Goal: Find specific page/section: Find specific page/section

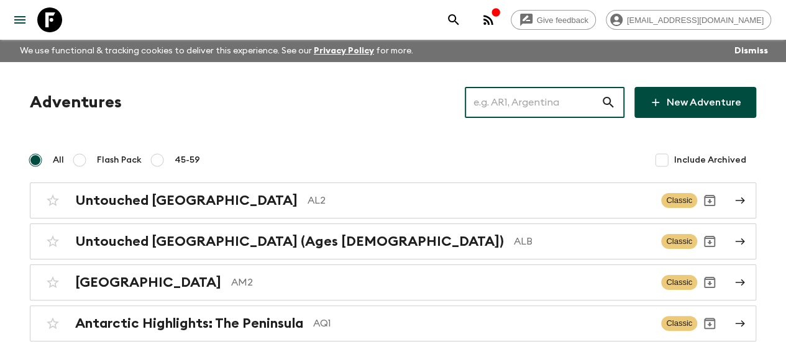
click at [487, 100] on input "text" at bounding box center [533, 102] width 136 height 35
paste input "[GEOGRAPHIC_DATA]"
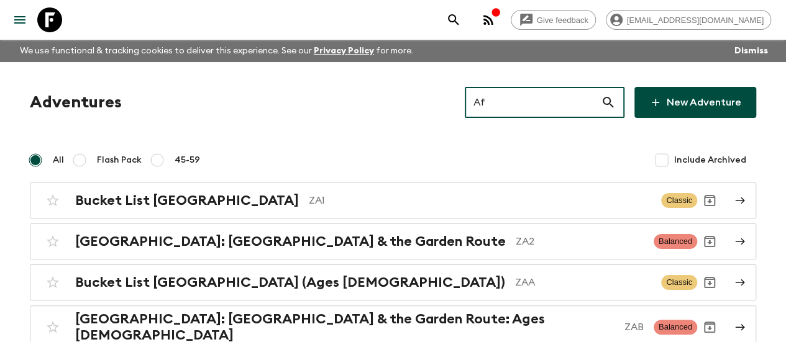
type input "A"
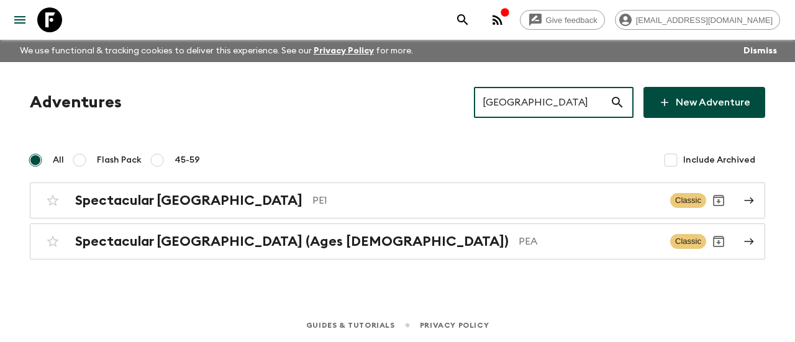
click at [534, 107] on input "[GEOGRAPHIC_DATA]" at bounding box center [542, 102] width 136 height 35
paste input "[GEOGRAPHIC_DATA]"
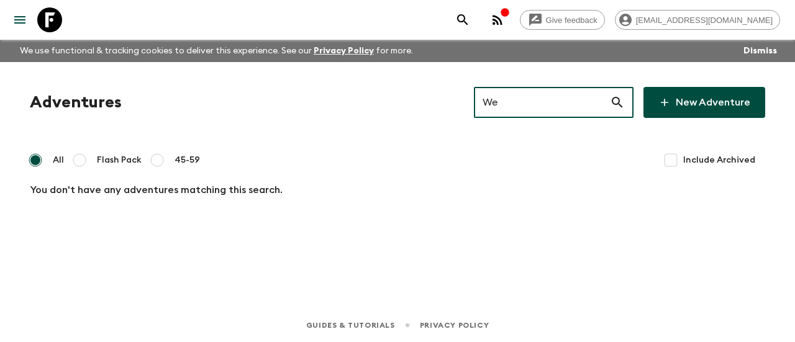
type input "W"
type input "C"
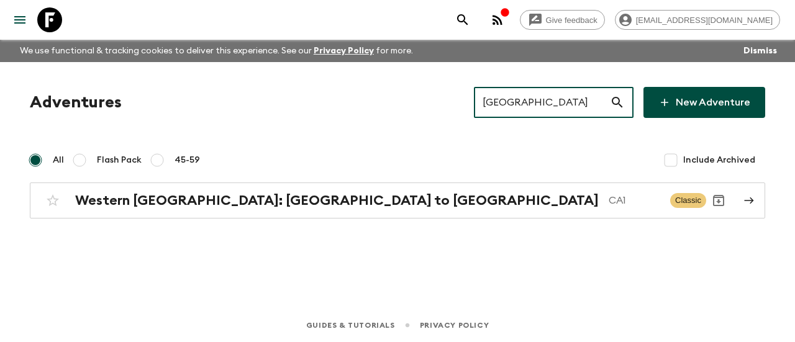
click at [522, 102] on input "[GEOGRAPHIC_DATA]" at bounding box center [542, 102] width 136 height 35
paste input "Marrakesh"
click at [522, 102] on input "[GEOGRAPHIC_DATA]" at bounding box center [542, 102] width 136 height 35
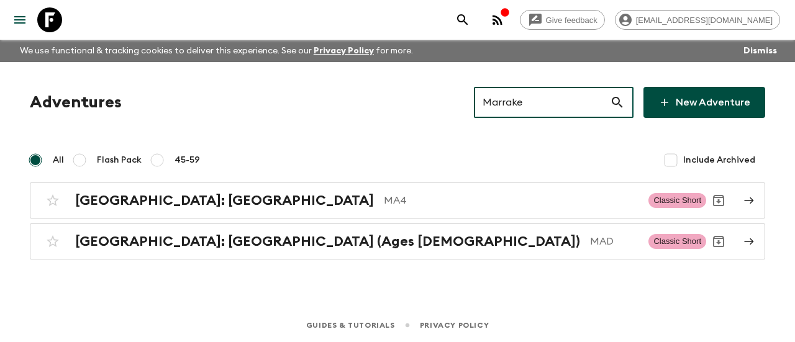
click at [522, 102] on input "Marrake" at bounding box center [542, 102] width 136 height 35
type input "Marrake"
click at [545, 106] on input "Marrake" at bounding box center [542, 102] width 136 height 35
